Goal: Task Accomplishment & Management: Use online tool/utility

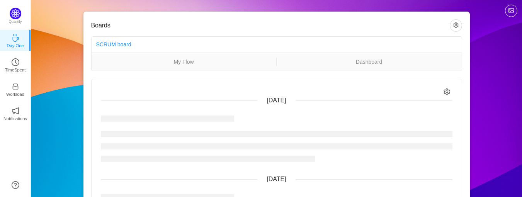
click at [435, 116] on div "Boards SCRUM board My Flow Dashboard [DATE] No activity [DATE] No activity [DAT…" at bounding box center [276, 177] width 491 height 355
click at [14, 61] on icon "icon: clock-circle" at bounding box center [16, 62] width 8 height 8
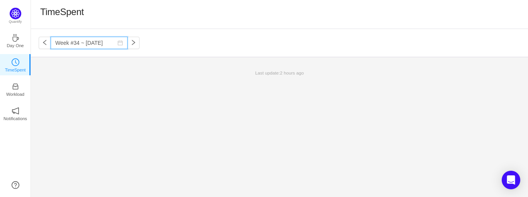
click at [77, 41] on input "Week #34 ~ [DATE]" at bounding box center [89, 43] width 77 height 12
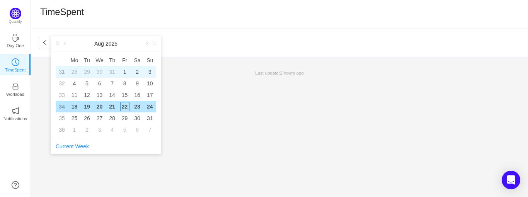
click at [121, 70] on div "1" at bounding box center [124, 71] width 9 height 9
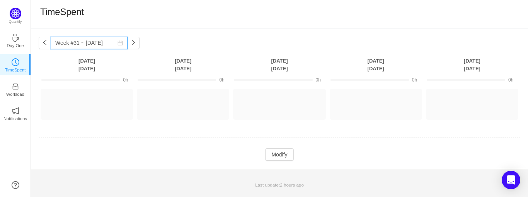
click at [93, 47] on input "Week #31 ~ [DATE]" at bounding box center [89, 43] width 77 height 12
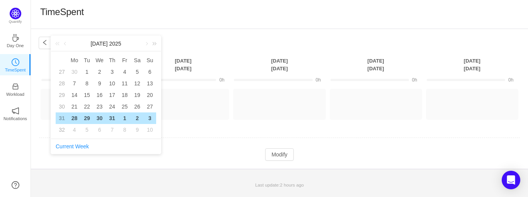
click at [148, 44] on link at bounding box center [153, 43] width 10 height 15
click at [149, 44] on link at bounding box center [153, 43] width 10 height 15
click at [144, 43] on link at bounding box center [146, 43] width 7 height 15
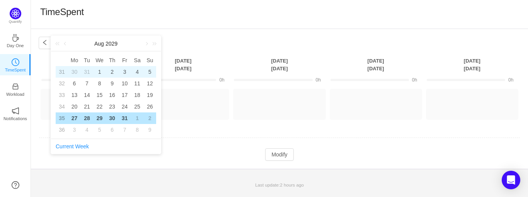
click at [100, 71] on div "1" at bounding box center [99, 71] width 9 height 9
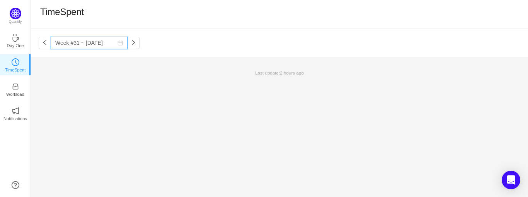
click at [74, 44] on input "Week #31 ~ [DATE]" at bounding box center [89, 43] width 77 height 12
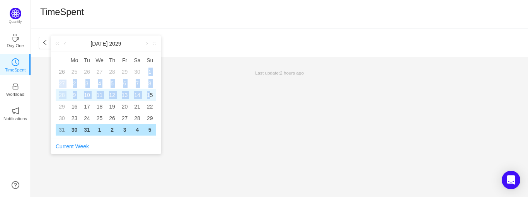
drag, startPoint x: 149, startPoint y: 69, endPoint x: 150, endPoint y: 92, distance: 22.8
click at [150, 92] on tbody "26 25 26 27 28 29 30 1 27 2 3 4 5 6 7 8 28 9 10 11 12 13 14 15 29 16 17 18 19 2…" at bounding box center [106, 101] width 100 height 70
click at [145, 47] on link at bounding box center [146, 43] width 7 height 15
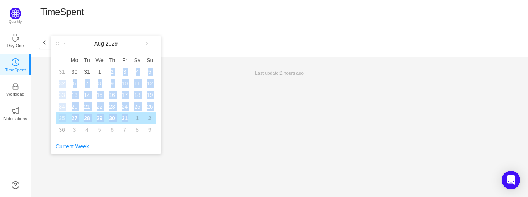
drag, startPoint x: 101, startPoint y: 69, endPoint x: 129, endPoint y: 114, distance: 53.3
click at [129, 114] on tbody "31 30 31 1 2 3 4 5 32 6 7 8 9 10 11 12 33 13 14 15 16 17 18 19 34 20 21 22 23 2…" at bounding box center [106, 101] width 100 height 70
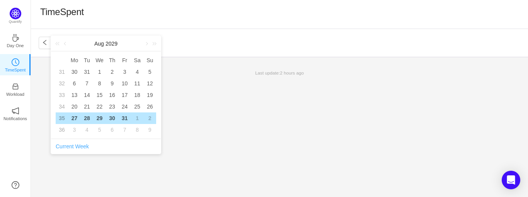
click at [65, 147] on link "Current Week" at bounding box center [72, 146] width 33 height 6
type input "Week #34 ~ [DATE]"
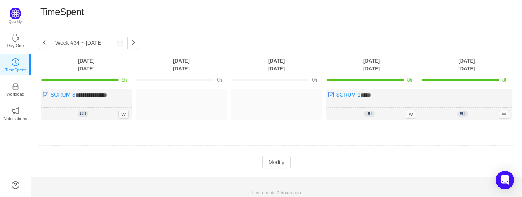
click at [252, 22] on div "TimeSpent" at bounding box center [276, 14] width 472 height 16
